Goal: Contribute content: Add original content to the website for others to see

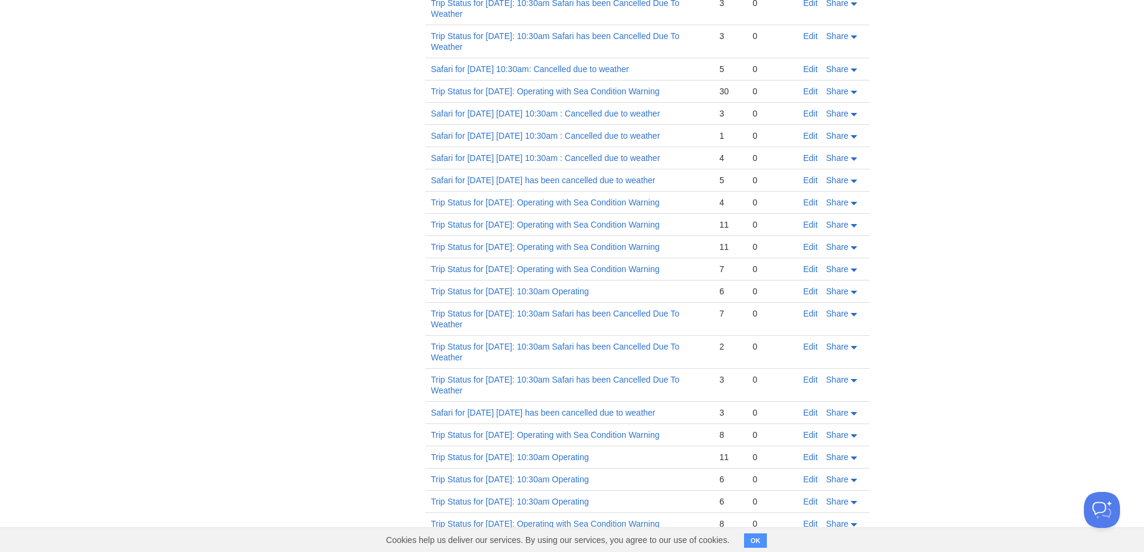
scroll to position [382, 0]
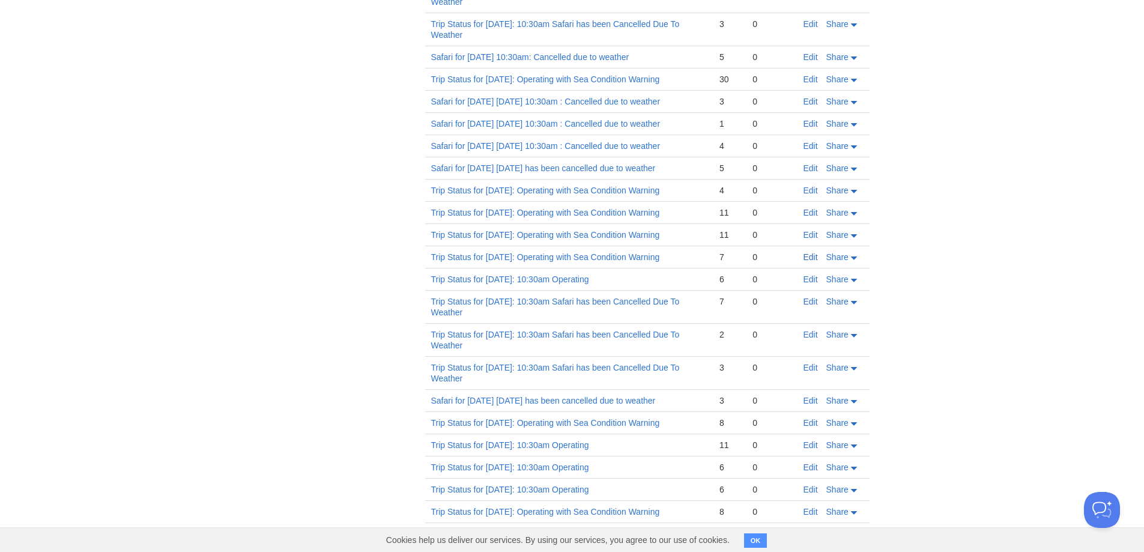
click at [807, 262] on link "Edit" at bounding box center [810, 257] width 14 height 10
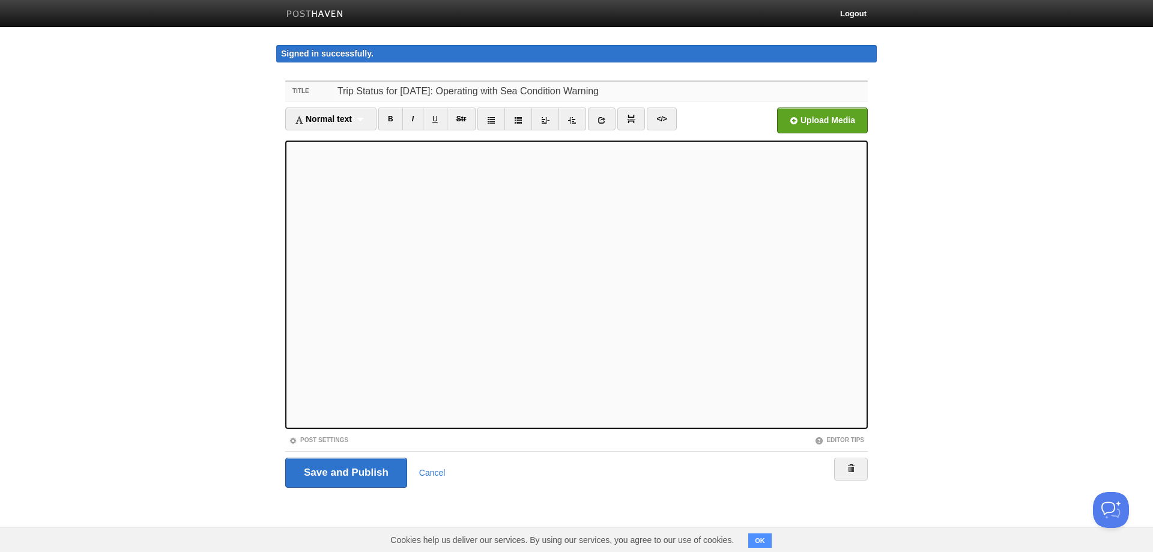
click at [439, 92] on input "Trip Status for [DATE]: Operating with Sea Condition Warning" at bounding box center [601, 91] width 534 height 19
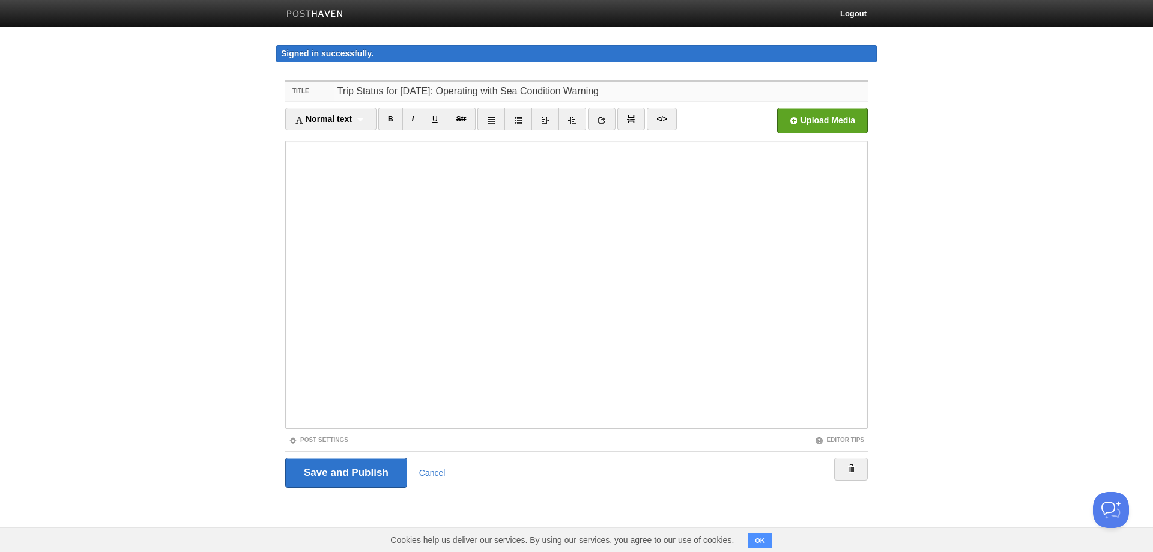
drag, startPoint x: 565, startPoint y: 91, endPoint x: 300, endPoint y: 74, distance: 265.8
click at [300, 74] on div "Title Trip Status for [DATE]: Operating with Sea Condition Warning Normal text …" at bounding box center [576, 301] width 600 height 463
type input "Trip Status for [DATE]: Operating with Sea Condition Warning"
click at [436, 474] on link "Cancel" at bounding box center [432, 473] width 26 height 10
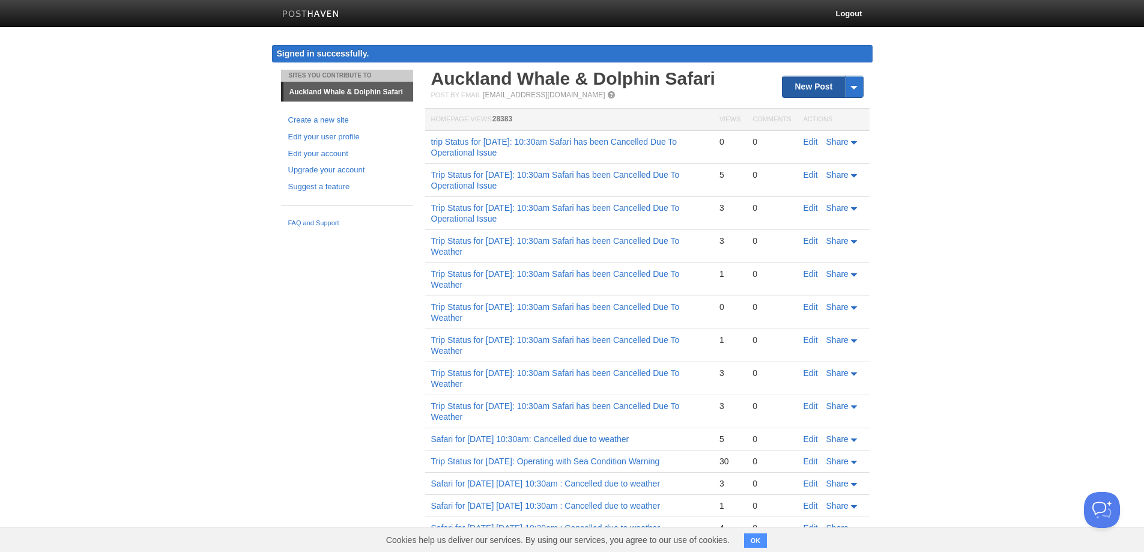
click at [812, 85] on link "New Post" at bounding box center [822, 86] width 80 height 21
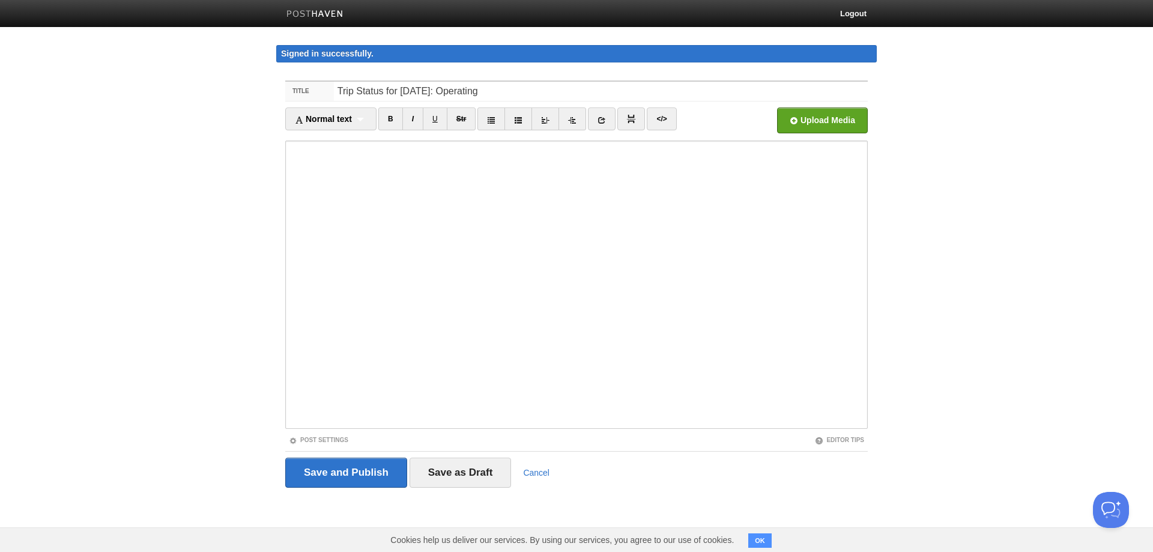
type input "Trip Status for [DATE]: Operating"
click at [319, 475] on input "Save and Publish" at bounding box center [346, 472] width 122 height 30
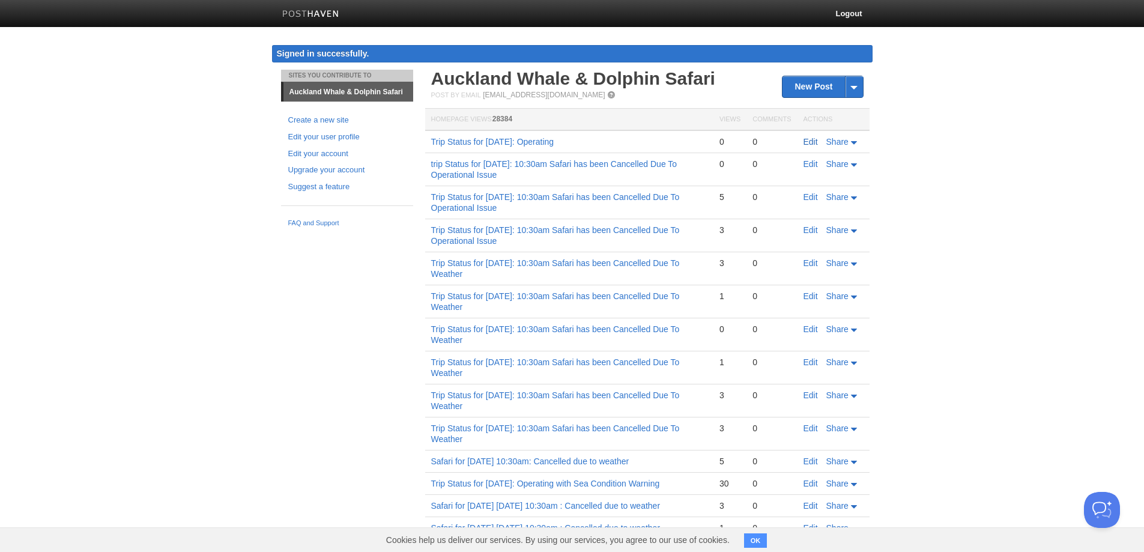
click at [810, 137] on link "Edit" at bounding box center [810, 142] width 14 height 10
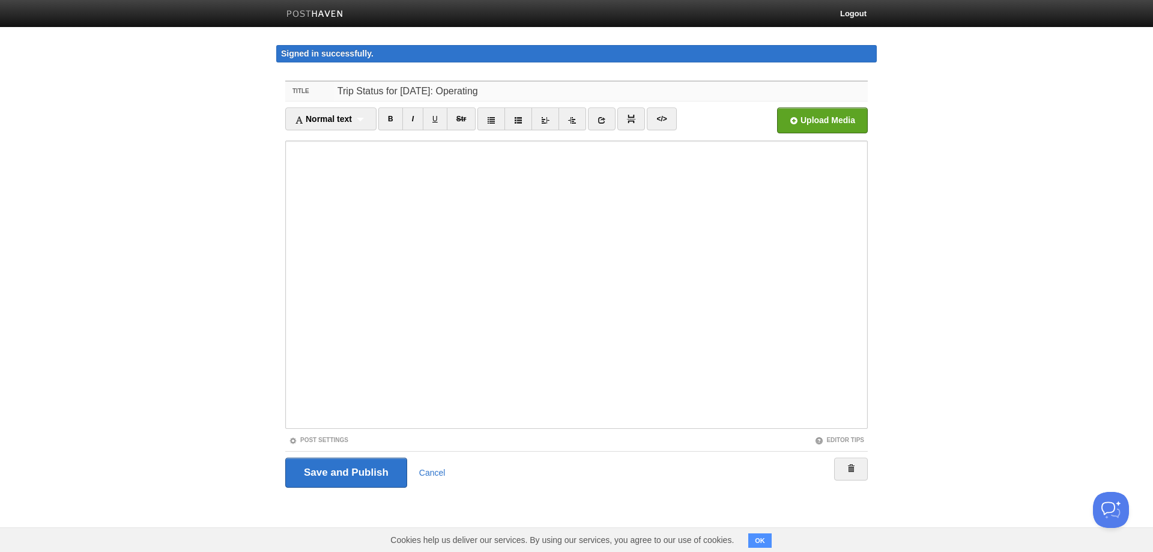
click at [494, 91] on input "Trip Status for [DATE]: Operating" at bounding box center [601, 91] width 534 height 19
type input "Trip Status for [DATE] 10:30am 2025: Operating"
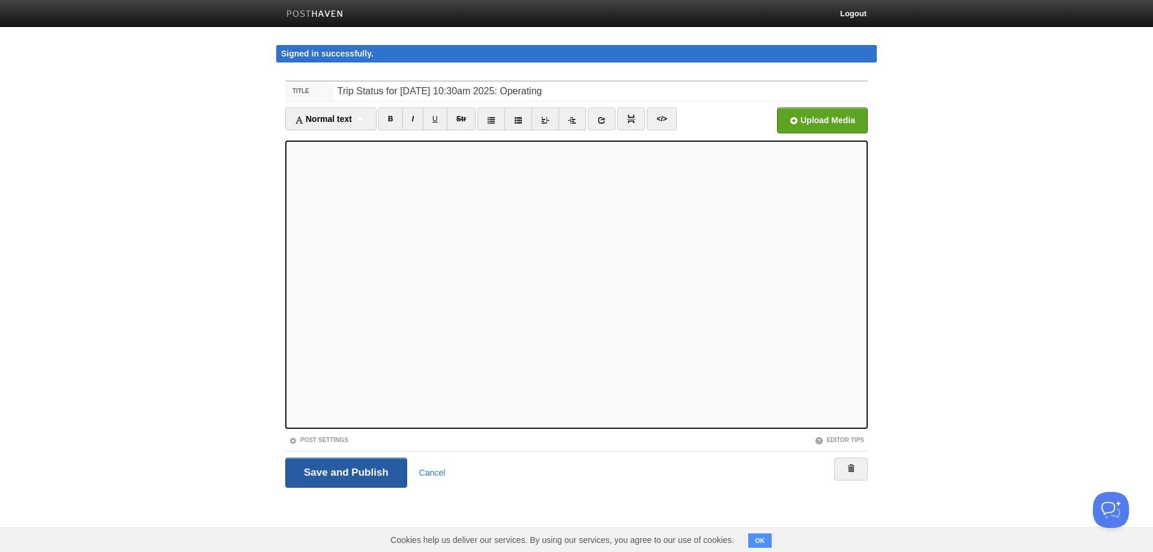
click at [331, 473] on input "Save and Publish" at bounding box center [346, 472] width 122 height 30
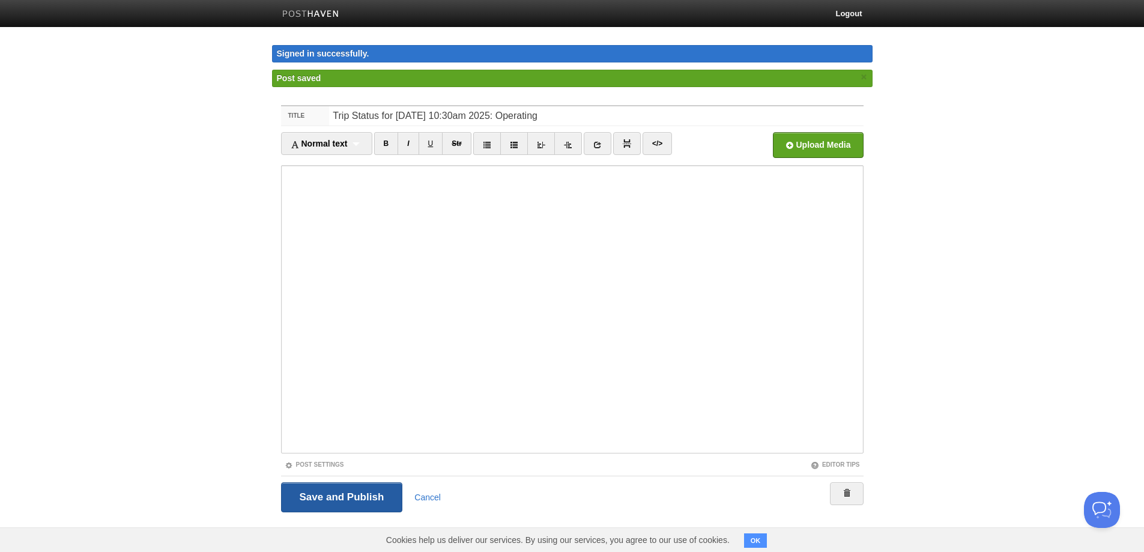
click at [359, 500] on input "Save and Publish" at bounding box center [342, 497] width 122 height 30
